Goal: Check status: Check status

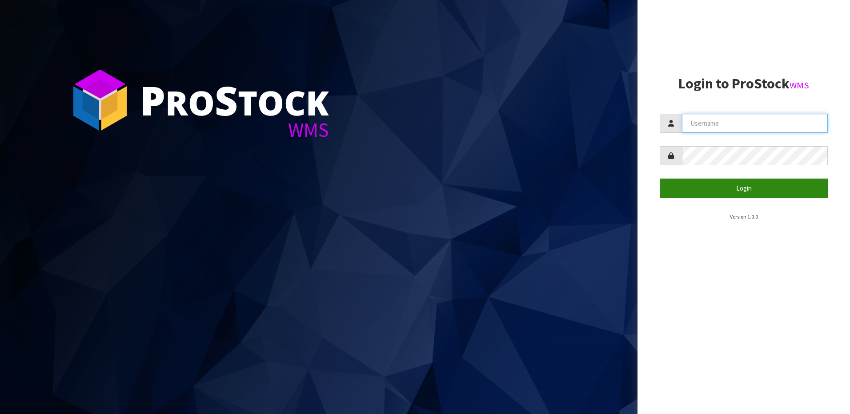
type input "[EMAIL_ADDRESS][DOMAIN_NAME]"
click at [727, 184] on button "Login" at bounding box center [743, 188] width 168 height 19
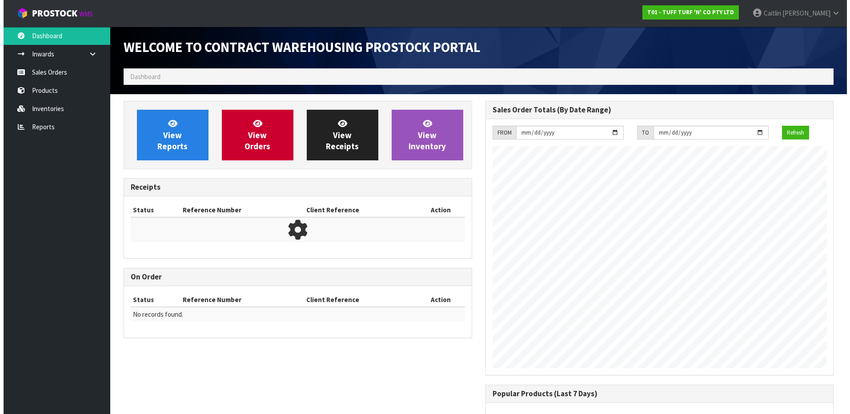
scroll to position [493, 361]
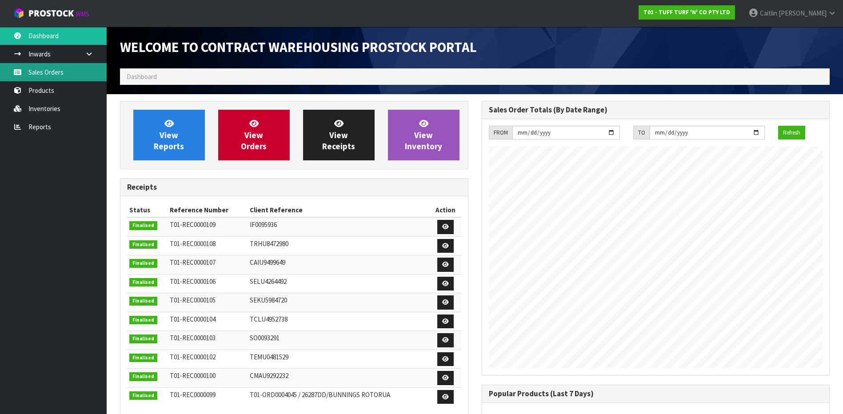
click at [52, 68] on link "Sales Orders" at bounding box center [53, 72] width 107 height 18
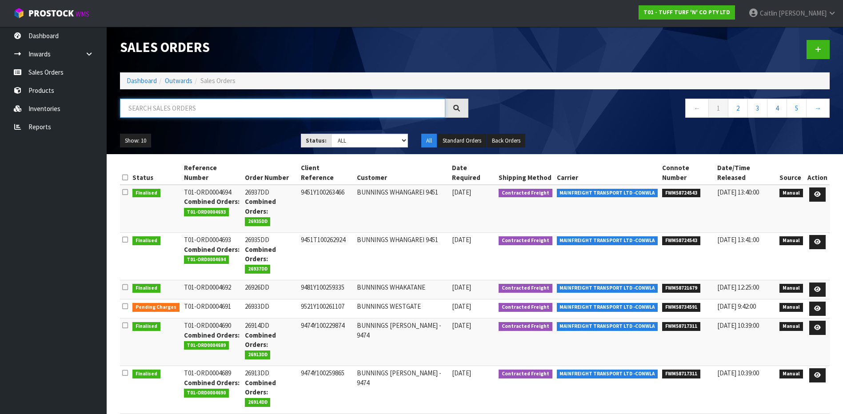
click at [165, 105] on input "text" at bounding box center [282, 108] width 325 height 19
paste input "9451T100262924"
type input "9451T100262924"
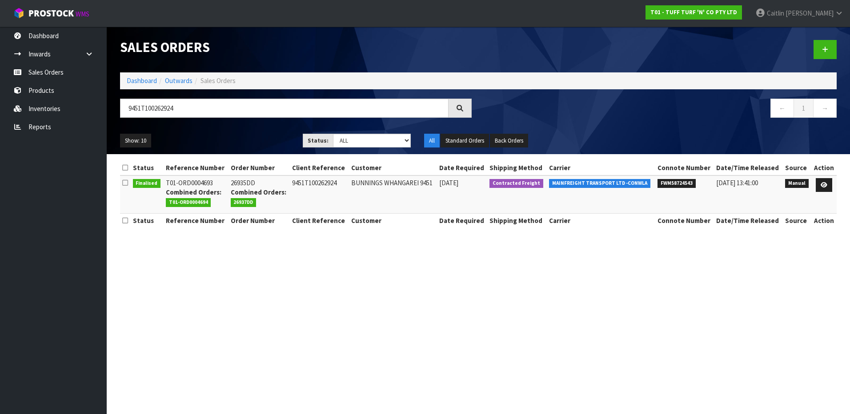
click at [687, 186] on span "FWM58724543" at bounding box center [676, 183] width 38 height 9
copy span "FWM58724543"
